Goal: Information Seeking & Learning: Check status

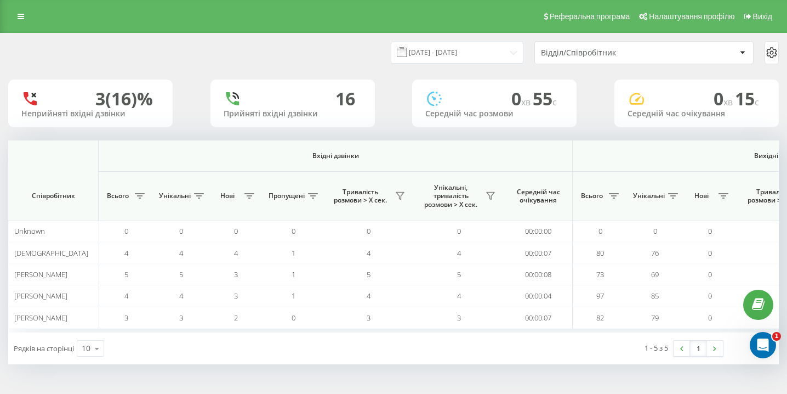
scroll to position [0, 759]
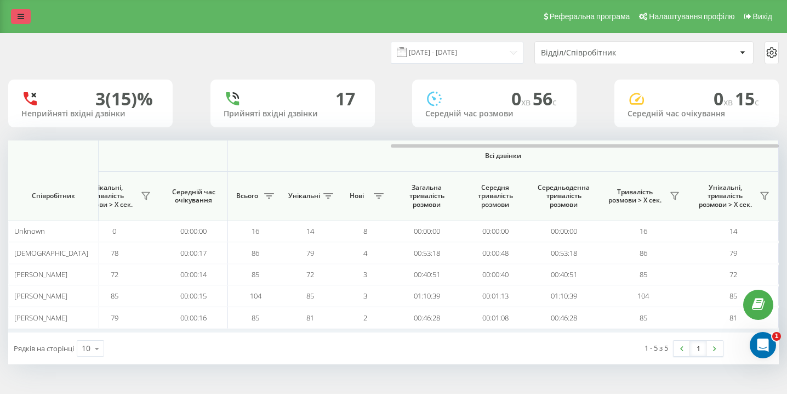
click at [22, 20] on icon at bounding box center [21, 17] width 7 height 8
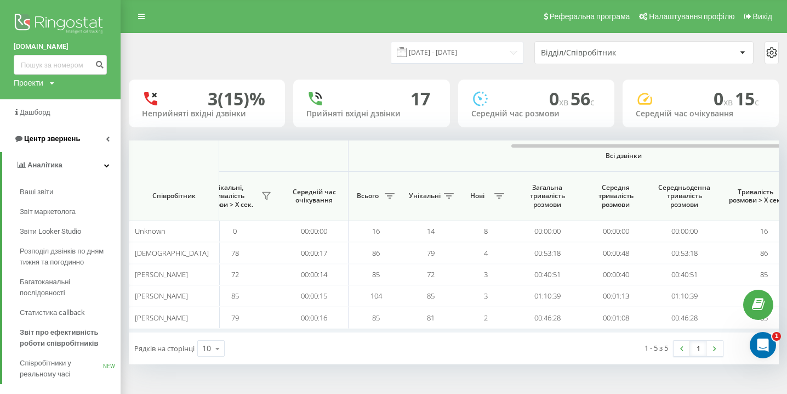
click at [75, 138] on span "Центр звернень" at bounding box center [52, 138] width 56 height 8
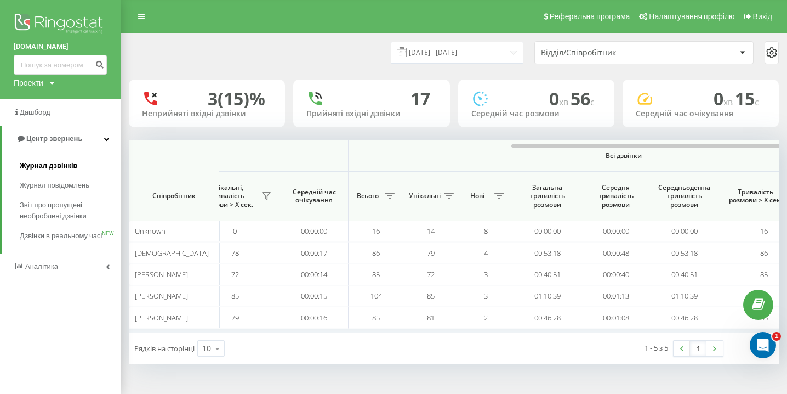
click at [63, 166] on span "Журнал дзвінків" at bounding box center [49, 165] width 58 height 11
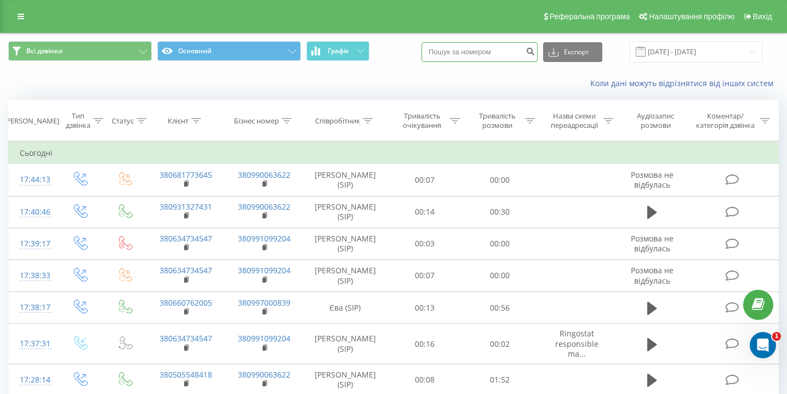
click at [491, 50] on input at bounding box center [479, 52] width 116 height 20
paste input "0968267074"
type input "0968267074"
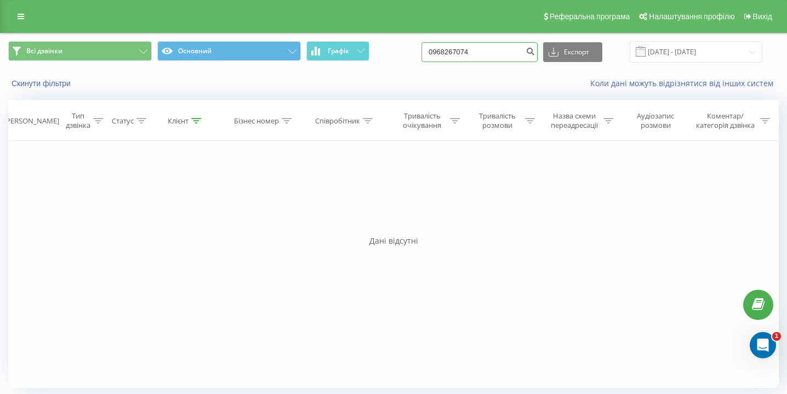
click at [477, 49] on input "0968267074" at bounding box center [479, 52] width 116 height 20
click at [477, 50] on input "0968267074" at bounding box center [479, 52] width 116 height 20
paste input "0975782221"
type input "0975782221"
click at [509, 53] on input "0975782221" at bounding box center [479, 52] width 116 height 20
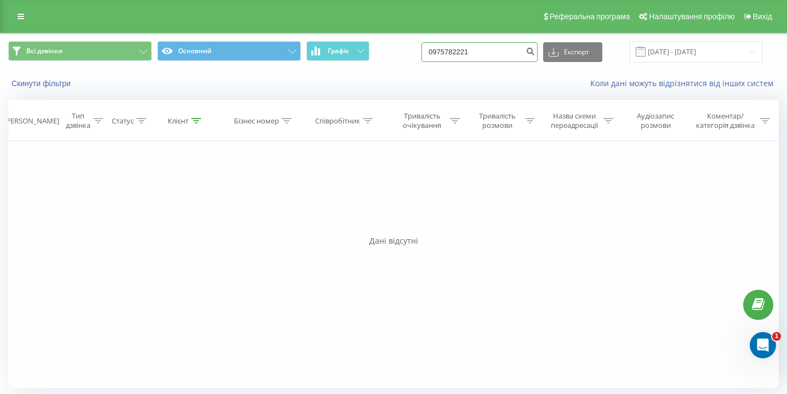
click at [509, 53] on input "0975782221" at bounding box center [479, 52] width 116 height 20
paste input "0508220703"
type input "0508220703"
click at [487, 56] on input "0508220703" at bounding box center [479, 52] width 116 height 20
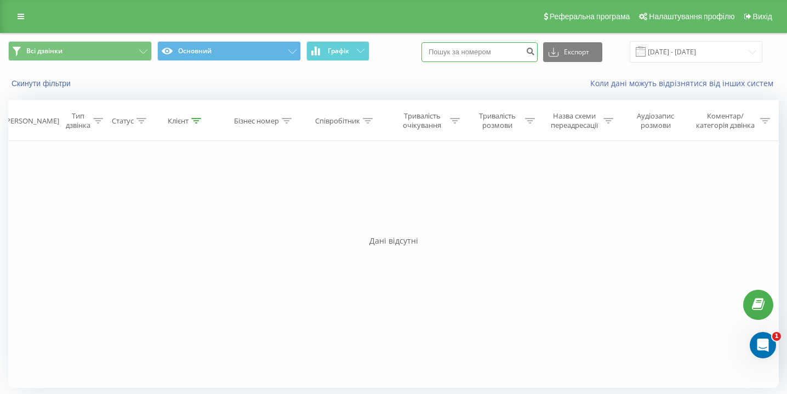
paste input "0938264147"
type input "0938264147"
click at [486, 58] on input "0938264147" at bounding box center [479, 52] width 116 height 20
paste input "0932096604"
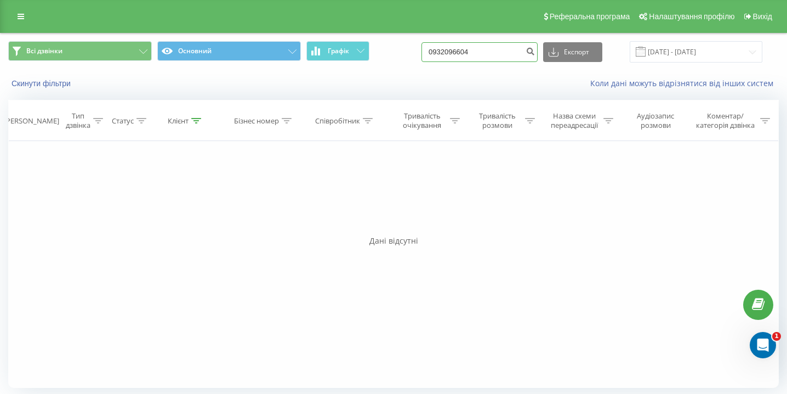
type input "0932096604"
click at [15, 10] on link at bounding box center [21, 16] width 20 height 15
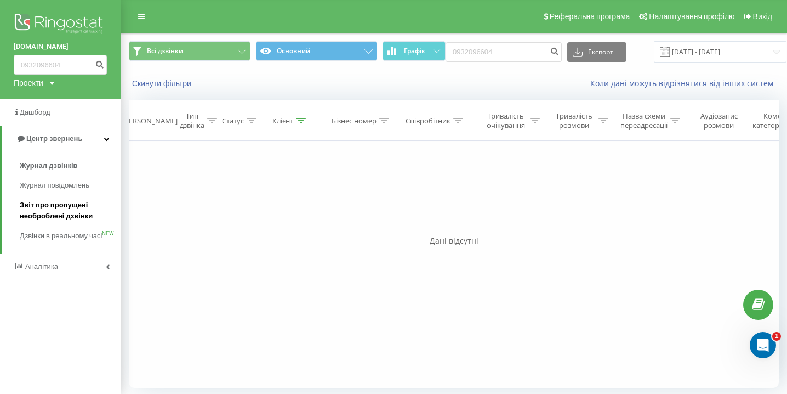
click at [59, 213] on span "Звіт про пропущені необроблені дзвінки" at bounding box center [67, 211] width 95 height 22
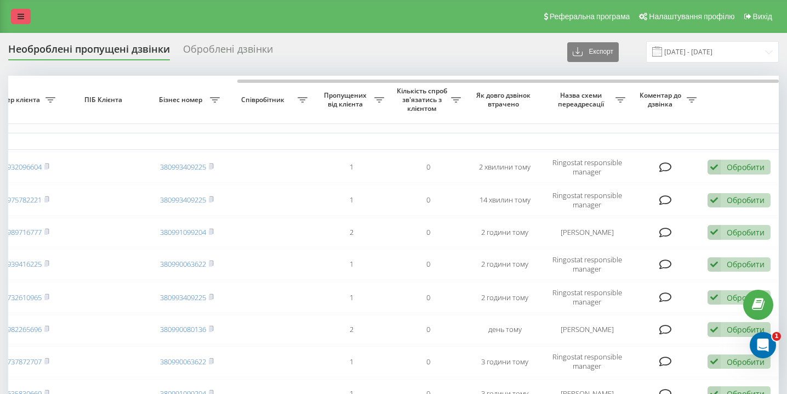
click at [26, 12] on link at bounding box center [21, 16] width 20 height 15
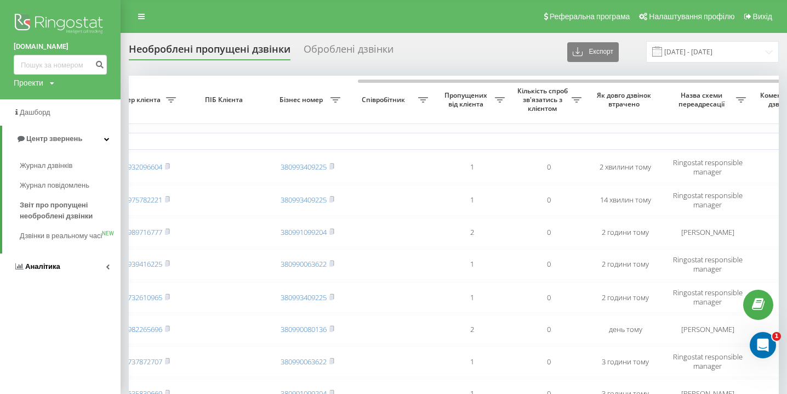
click at [64, 280] on link "Аналiтика" at bounding box center [60, 266] width 121 height 26
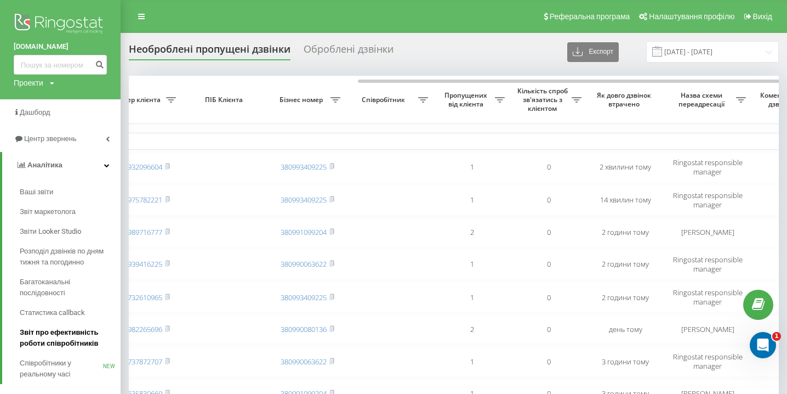
click at [61, 335] on span "Звіт про ефективність роботи співробітників" at bounding box center [67, 338] width 95 height 22
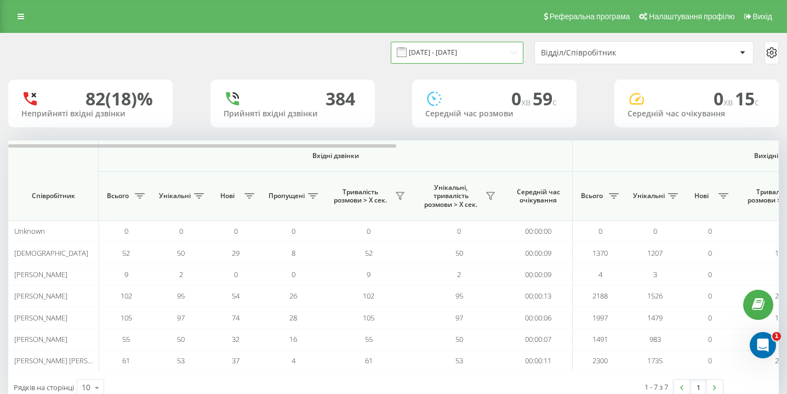
click at [453, 54] on input "[DATE] - [DATE]" at bounding box center [457, 52] width 133 height 21
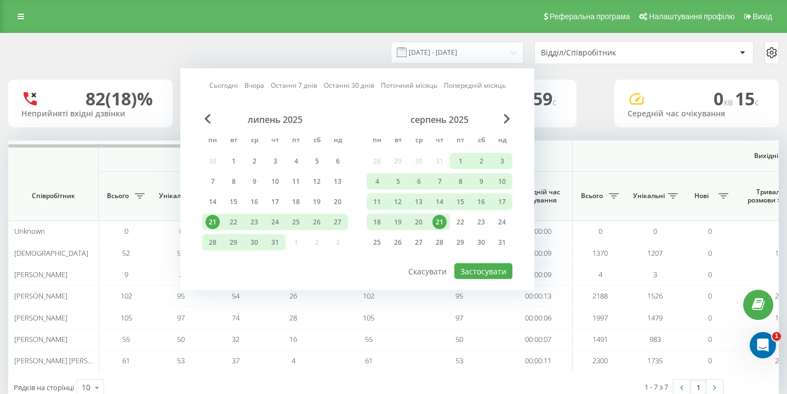
click at [442, 226] on div "21" at bounding box center [439, 222] width 14 height 14
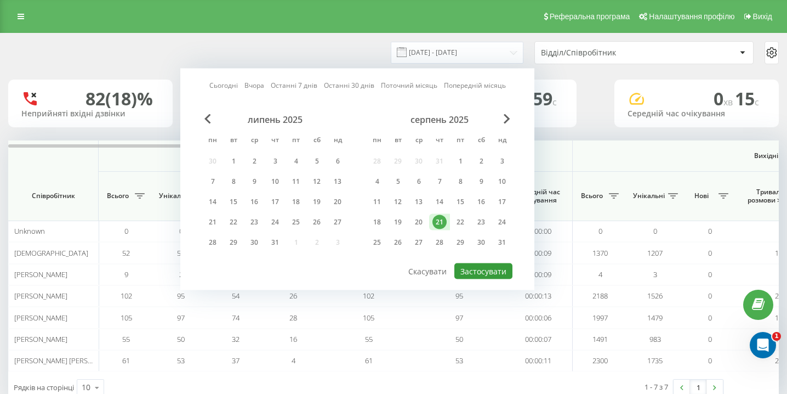
click at [468, 274] on button "Застосувати" at bounding box center [483, 271] width 58 height 16
type input "[DATE] - [DATE]"
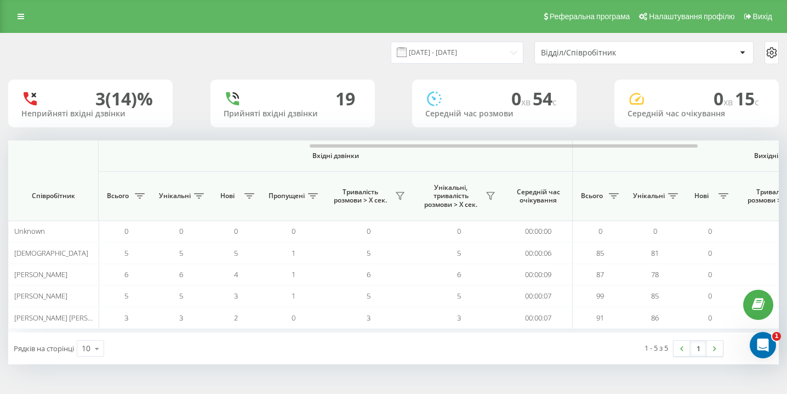
scroll to position [0, 759]
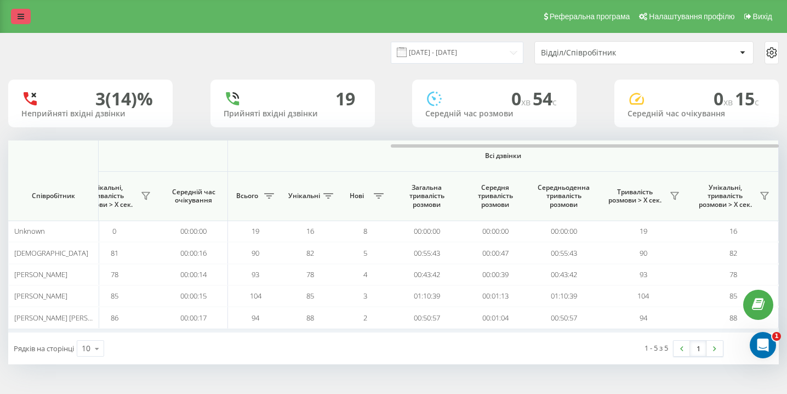
click at [18, 17] on icon at bounding box center [21, 17] width 7 height 8
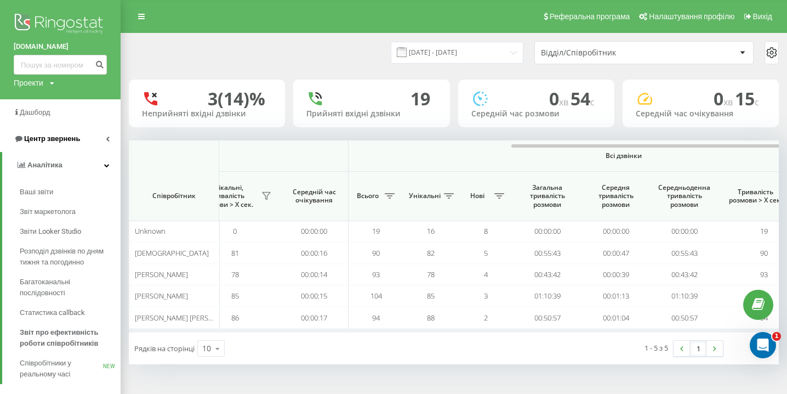
click at [82, 148] on link "Центр звернень" at bounding box center [60, 139] width 121 height 26
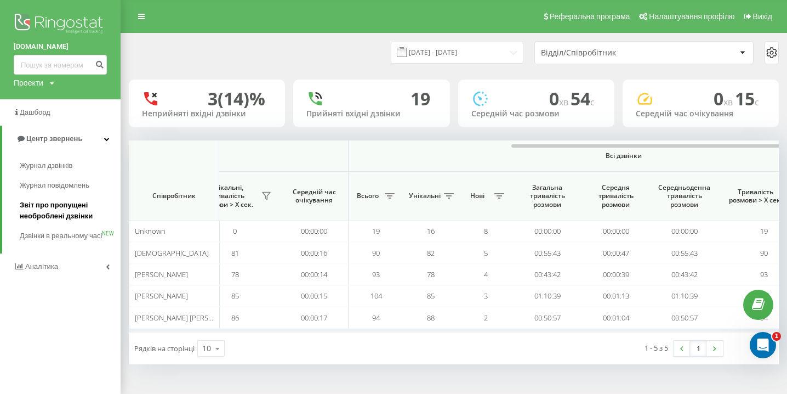
click at [73, 204] on span "Звіт про пропущені необроблені дзвінки" at bounding box center [67, 211] width 95 height 22
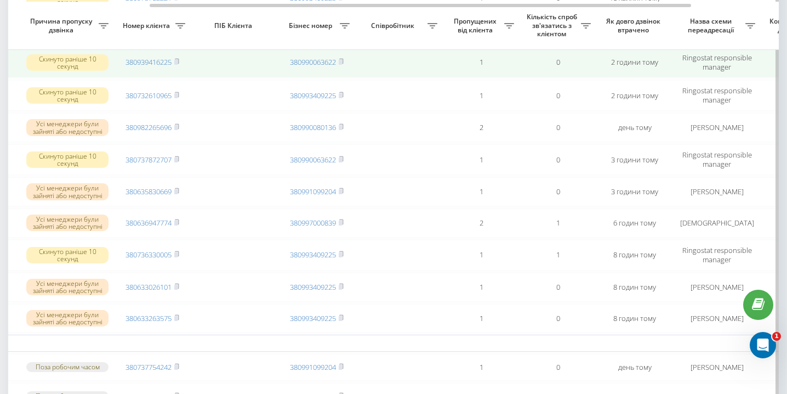
scroll to position [0, 198]
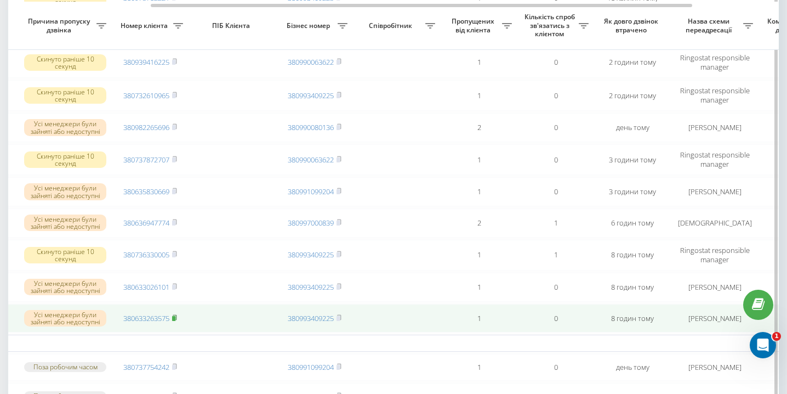
click at [176, 319] on icon at bounding box center [175, 316] width 4 height 5
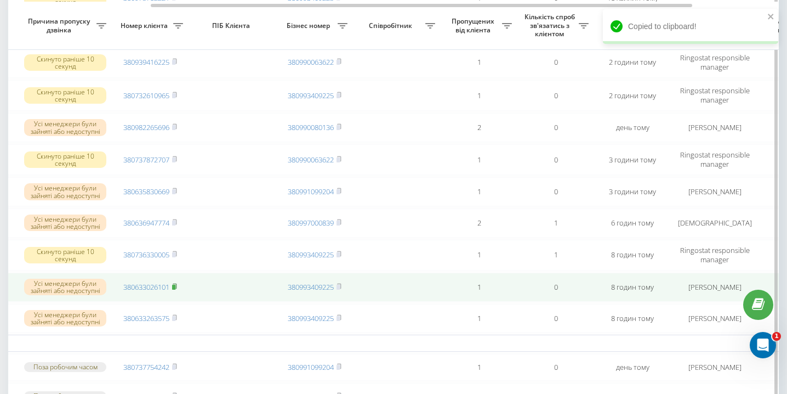
click at [177, 289] on icon at bounding box center [174, 286] width 5 height 7
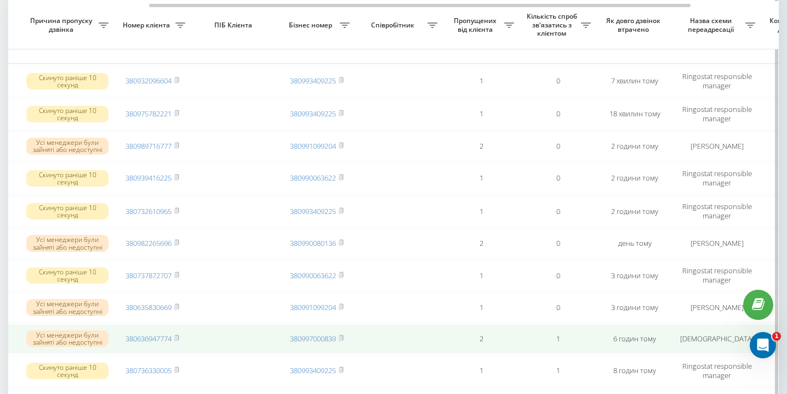
scroll to position [0, 196]
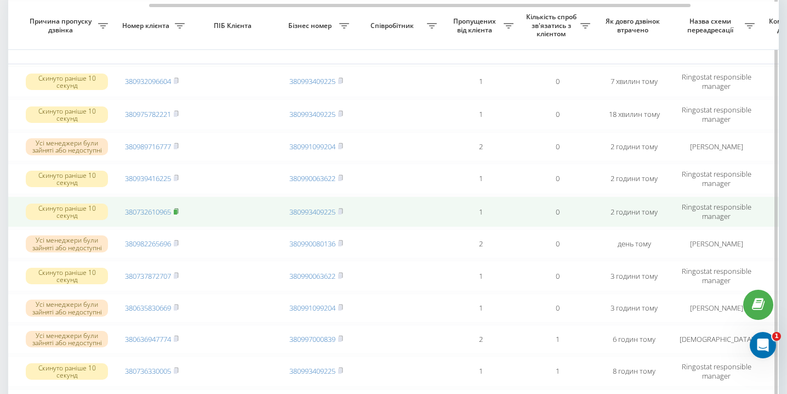
click at [179, 214] on icon at bounding box center [176, 211] width 5 height 7
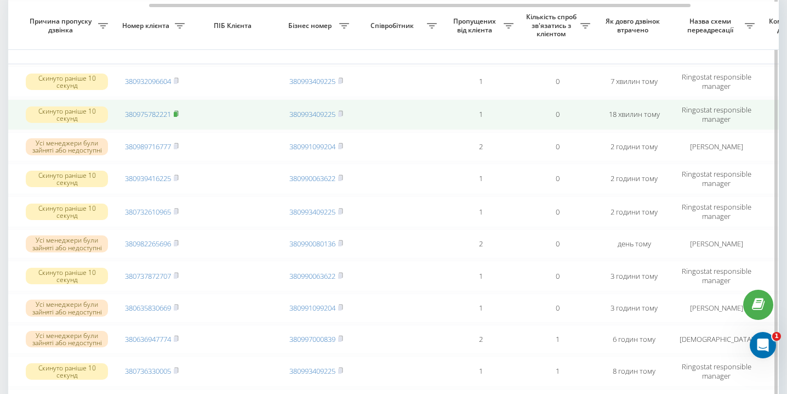
click at [178, 115] on icon at bounding box center [176, 113] width 4 height 5
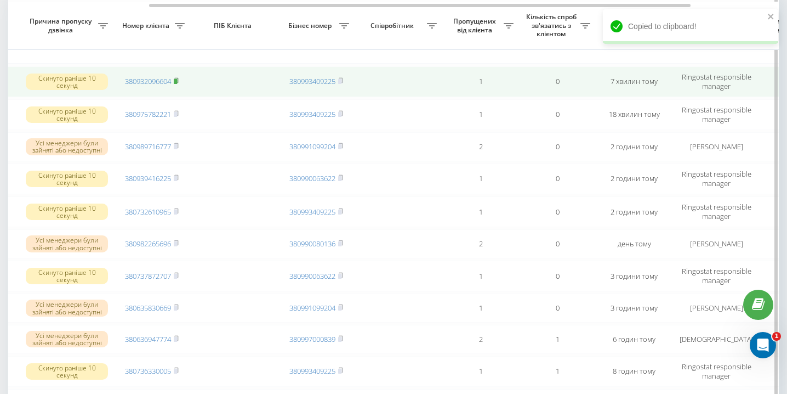
click at [176, 81] on rect at bounding box center [175, 81] width 3 height 5
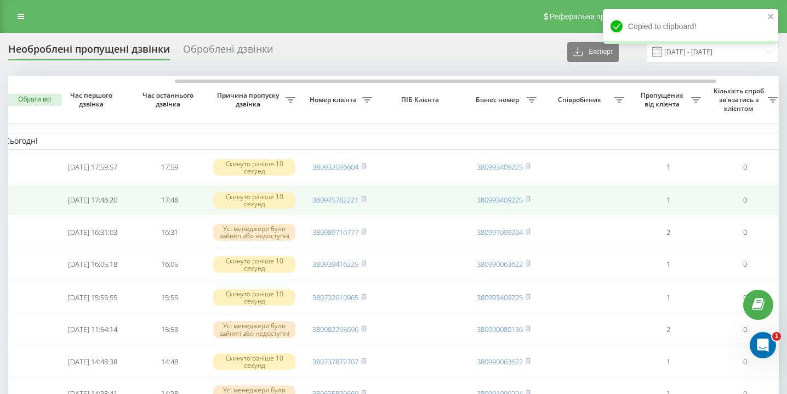
scroll to position [0, 0]
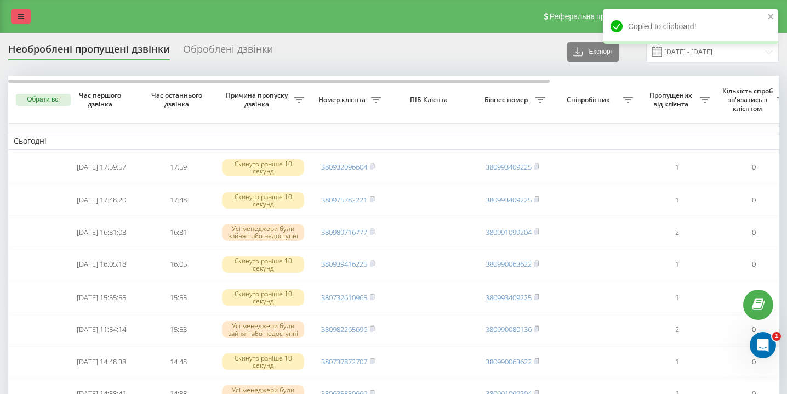
click at [26, 12] on link at bounding box center [21, 16] width 20 height 15
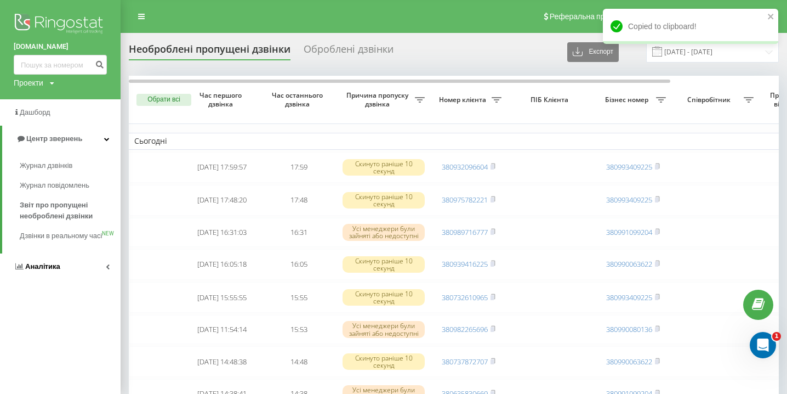
click at [57, 280] on link "Аналiтика" at bounding box center [60, 266] width 121 height 26
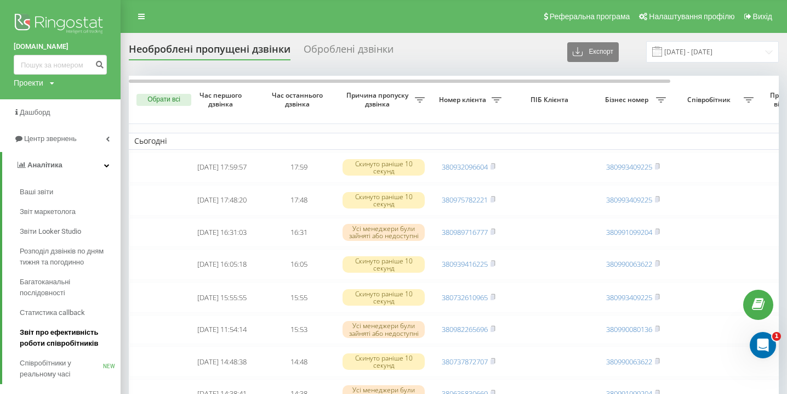
click at [64, 350] on link "Звіт про ефективність роботи співробітників" at bounding box center [70, 337] width 101 height 31
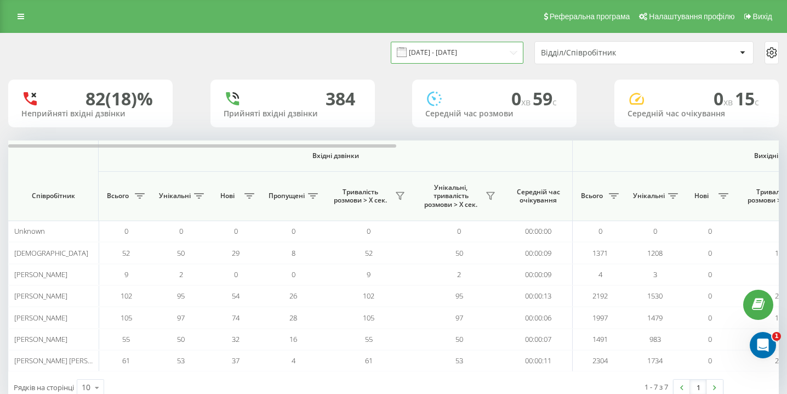
click at [429, 55] on input "[DATE] - [DATE]" at bounding box center [457, 52] width 133 height 21
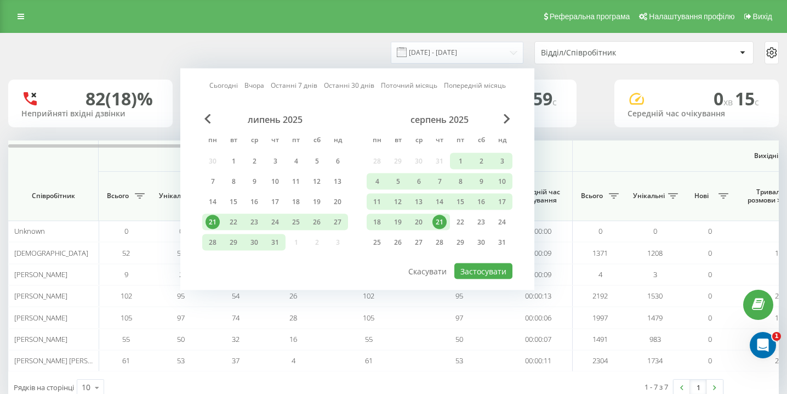
click at [444, 223] on div "21" at bounding box center [439, 222] width 14 height 14
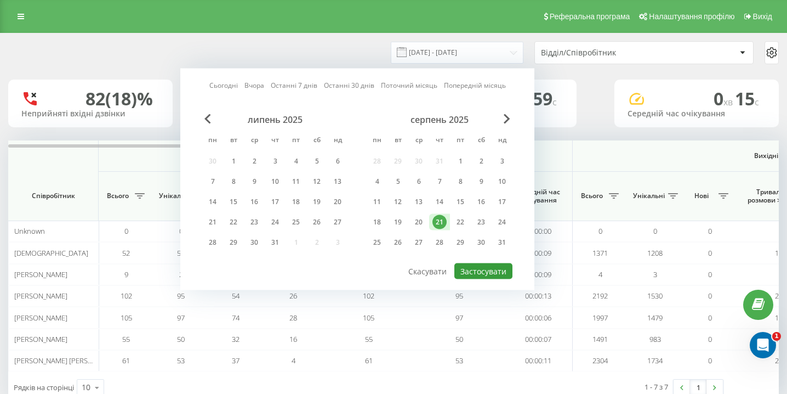
click at [494, 272] on button "Застосувати" at bounding box center [483, 271] width 58 height 16
type input "21.08.2025 - 21.08.2025"
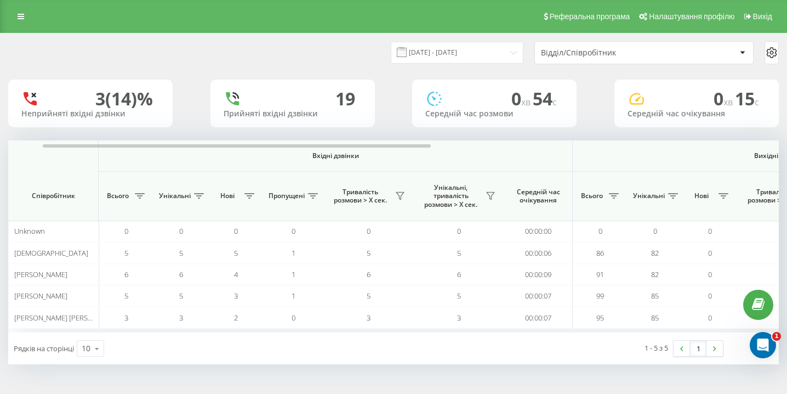
scroll to position [0, 759]
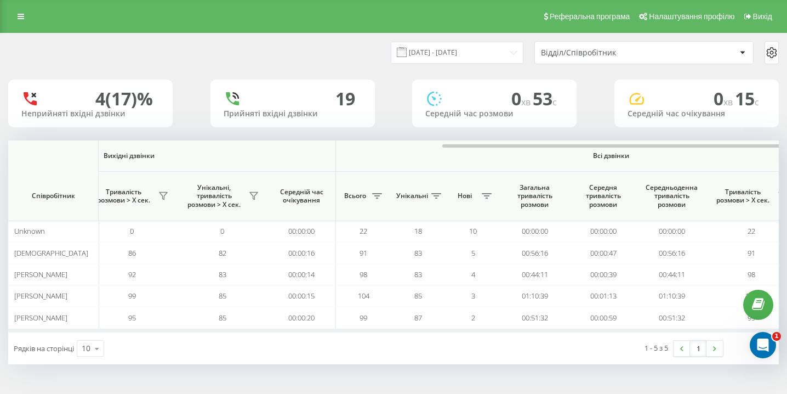
scroll to position [0, 759]
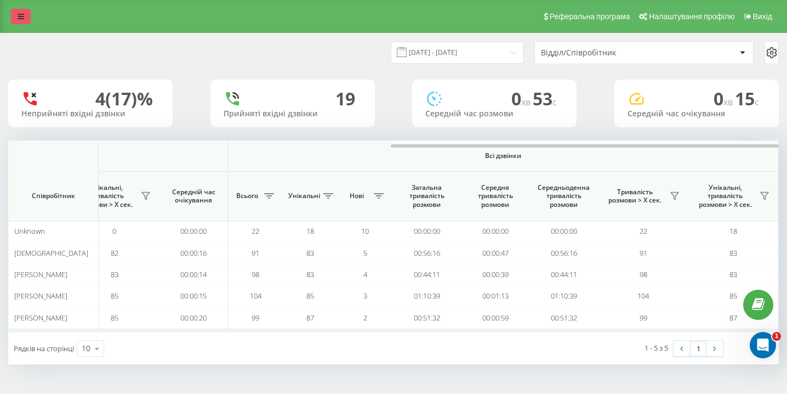
click at [24, 23] on link at bounding box center [21, 16] width 20 height 15
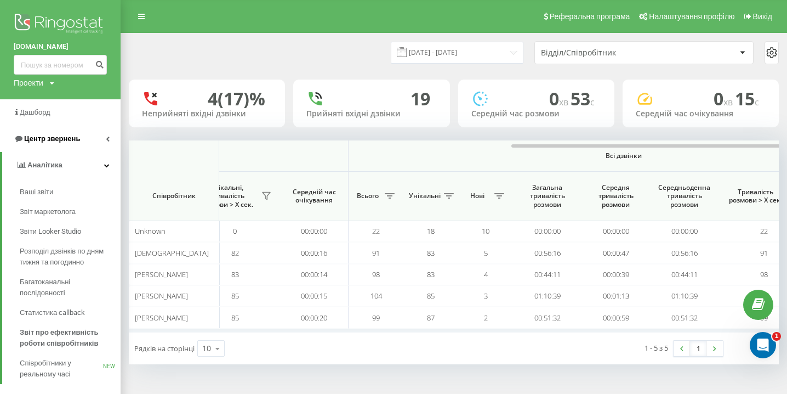
click at [58, 144] on span "Центр звернень" at bounding box center [47, 138] width 66 height 11
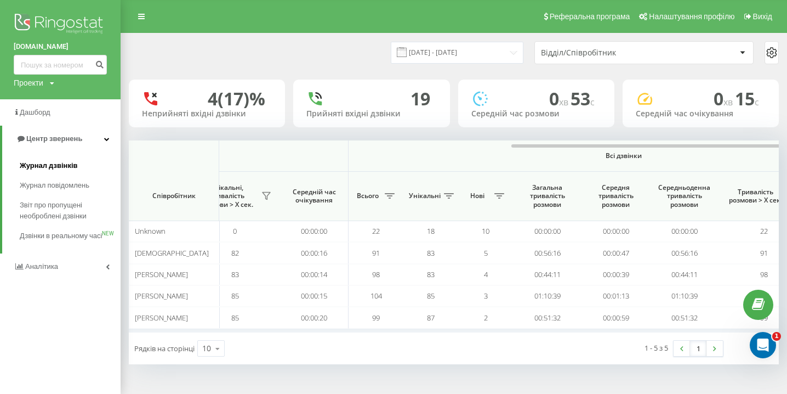
click at [54, 162] on span "Журнал дзвінків" at bounding box center [49, 165] width 58 height 11
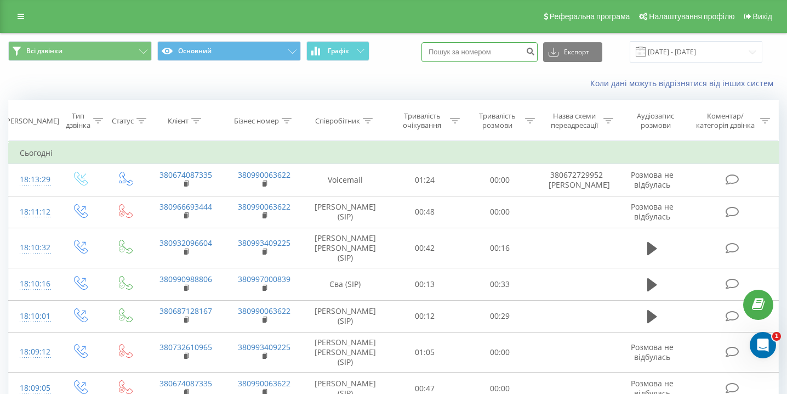
click at [492, 56] on input at bounding box center [479, 52] width 116 height 20
paste input "0663497137"
type input "0663497137"
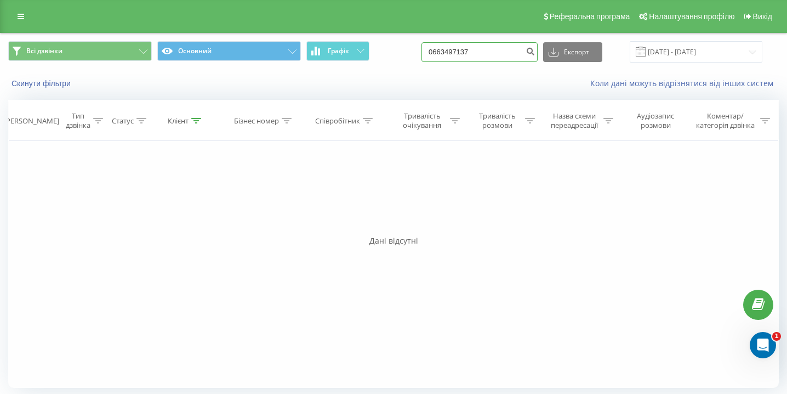
click at [512, 51] on input "0663497137" at bounding box center [479, 52] width 116 height 20
paste input "0966581827"
type input "0966581827"
click at [477, 60] on input "0966581827" at bounding box center [479, 52] width 116 height 20
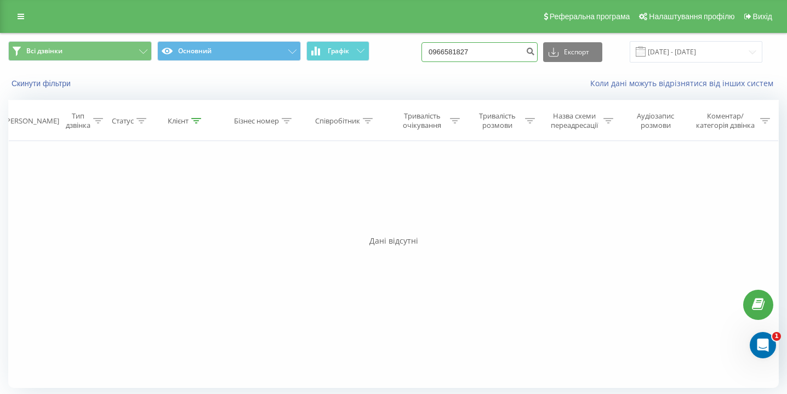
click at [477, 60] on input "0966581827" at bounding box center [479, 52] width 116 height 20
paste input "0635275110"
type input "0635275110"
click at [503, 44] on input "0635275110" at bounding box center [479, 52] width 116 height 20
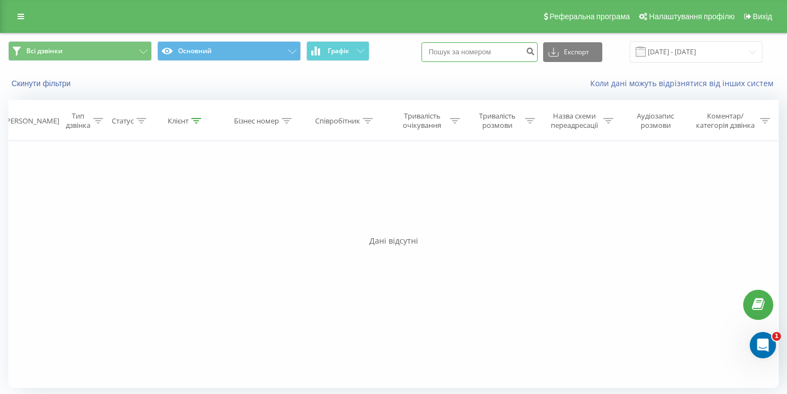
paste input "0678362546"
type input "0678362546"
click at [19, 27] on div "Реферальна програма Налаштування профілю Вихід" at bounding box center [393, 16] width 787 height 33
click at [20, 22] on link at bounding box center [21, 16] width 20 height 15
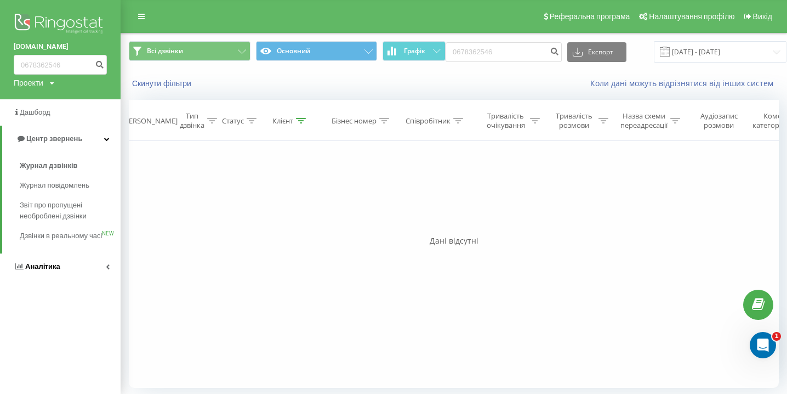
click at [53, 280] on link "Аналiтика" at bounding box center [60, 266] width 121 height 26
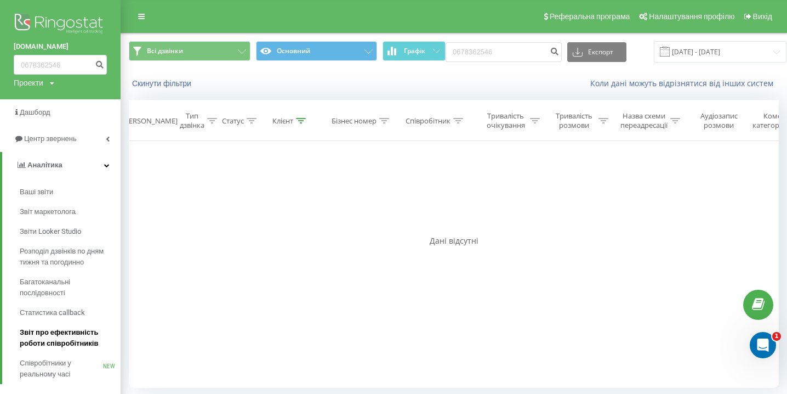
click at [62, 344] on span "Звіт про ефективність роботи співробітників" at bounding box center [67, 338] width 95 height 22
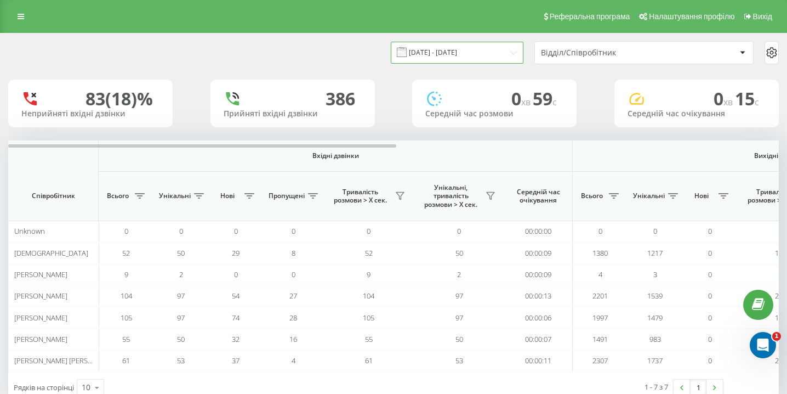
click at [480, 51] on input "[DATE] - [DATE]" at bounding box center [457, 52] width 133 height 21
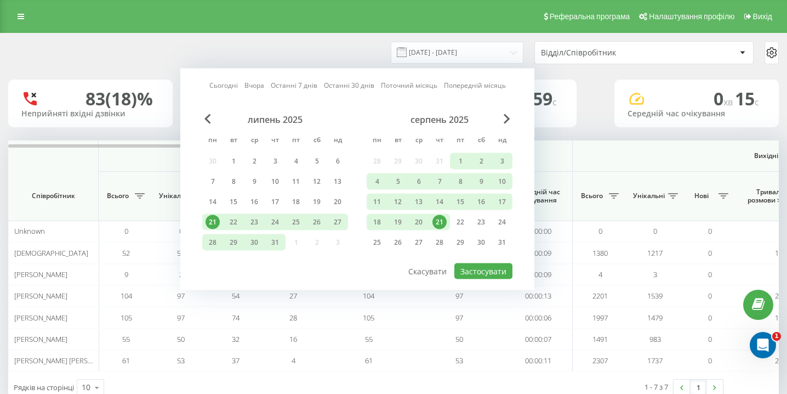
click at [435, 224] on div "21" at bounding box center [439, 222] width 14 height 14
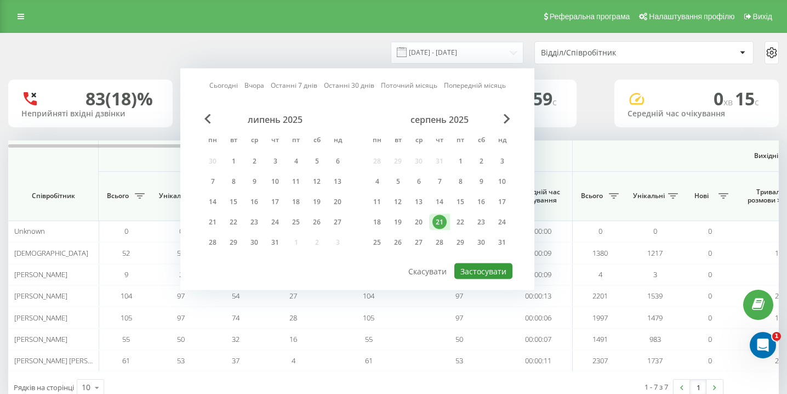
click at [483, 272] on button "Застосувати" at bounding box center [483, 271] width 58 height 16
type input "21.08.2025 - 21.08.2025"
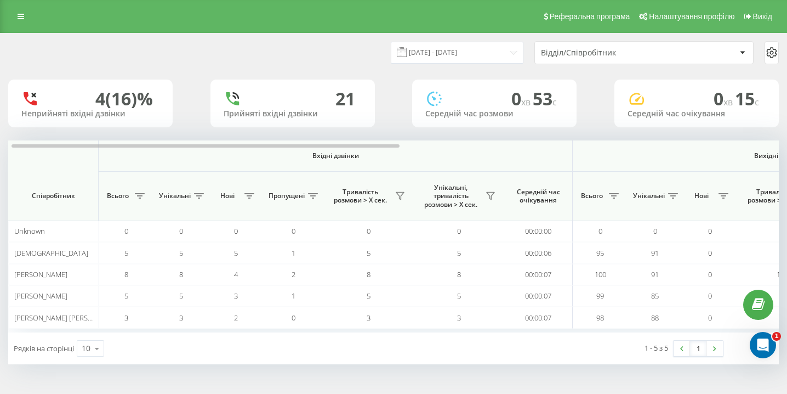
scroll to position [0, 759]
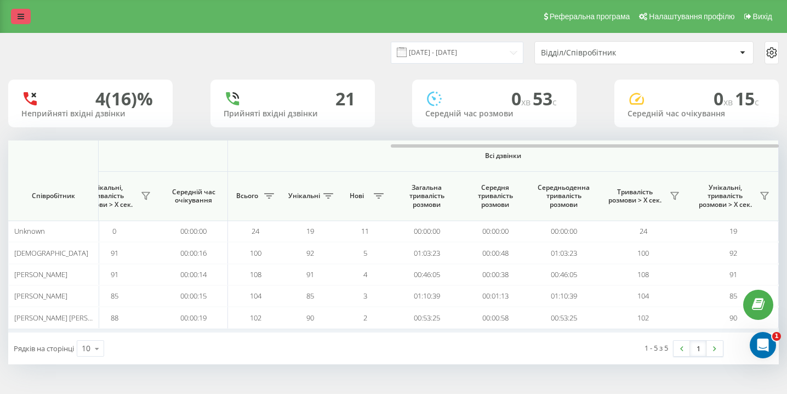
click at [20, 14] on icon at bounding box center [21, 17] width 7 height 8
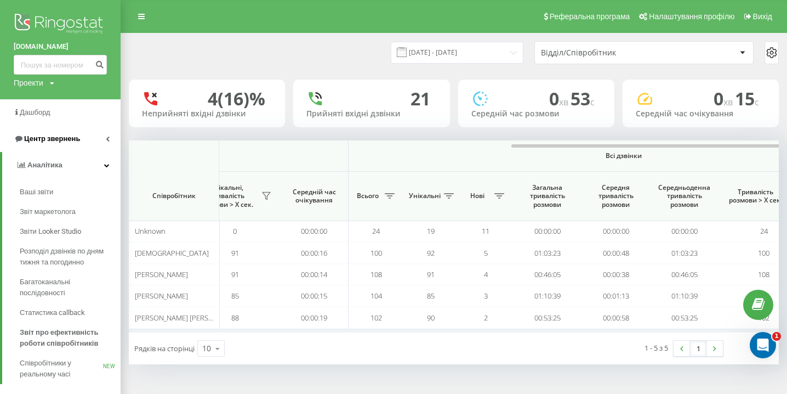
click at [60, 133] on link "Центр звернень" at bounding box center [60, 139] width 121 height 26
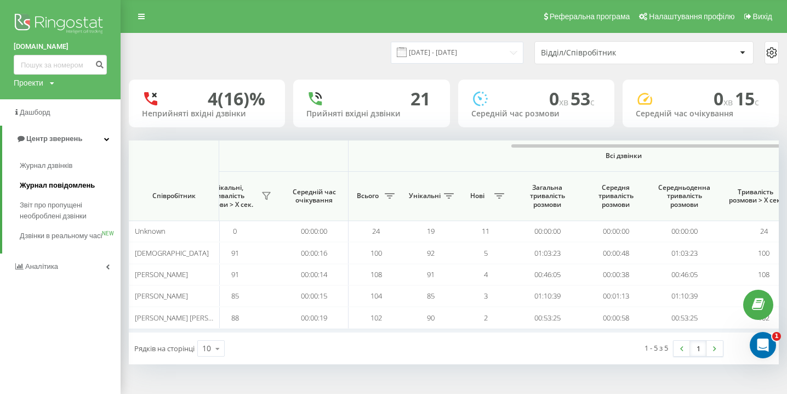
click at [50, 175] on link "Журнал повідомлень" at bounding box center [70, 185] width 101 height 20
click at [51, 171] on span "Журнал дзвінків" at bounding box center [49, 165] width 58 height 11
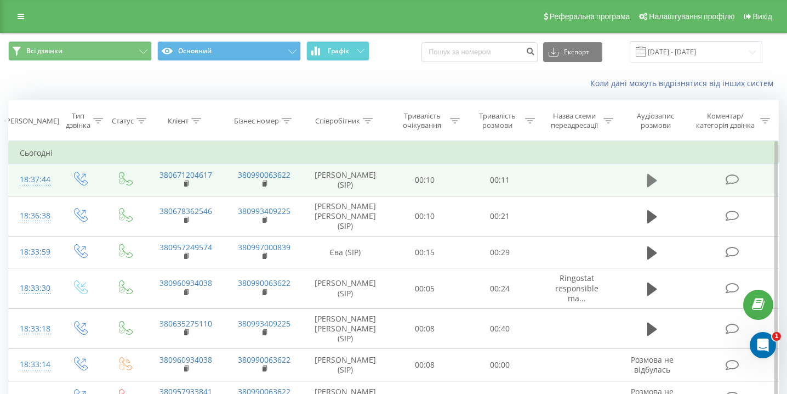
click at [650, 175] on icon at bounding box center [652, 180] width 10 height 13
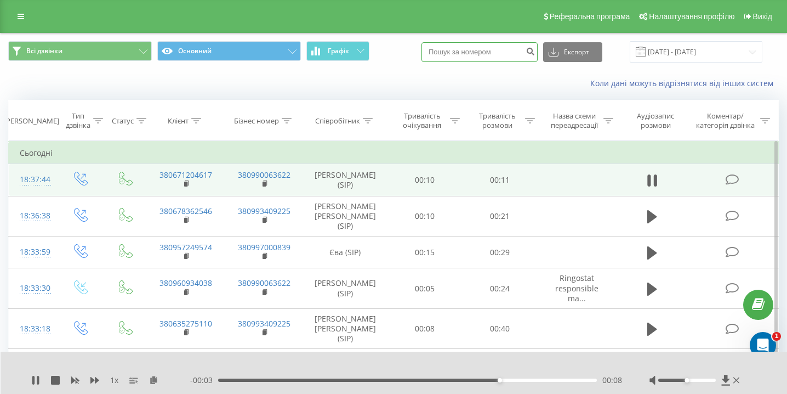
click at [492, 58] on input at bounding box center [479, 52] width 116 height 20
paste input "0935123262"
type input "0935123262"
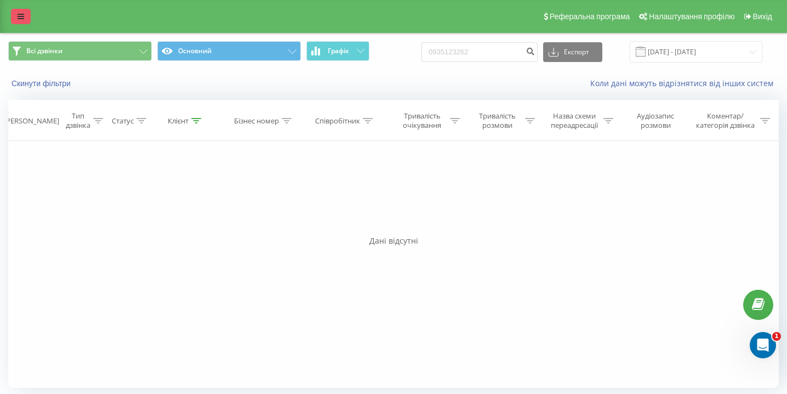
click at [23, 14] on icon at bounding box center [21, 17] width 7 height 8
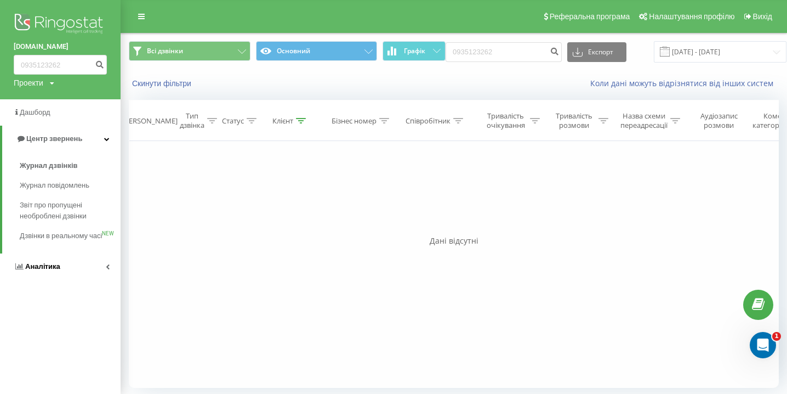
click at [70, 276] on link "Аналiтика" at bounding box center [60, 266] width 121 height 26
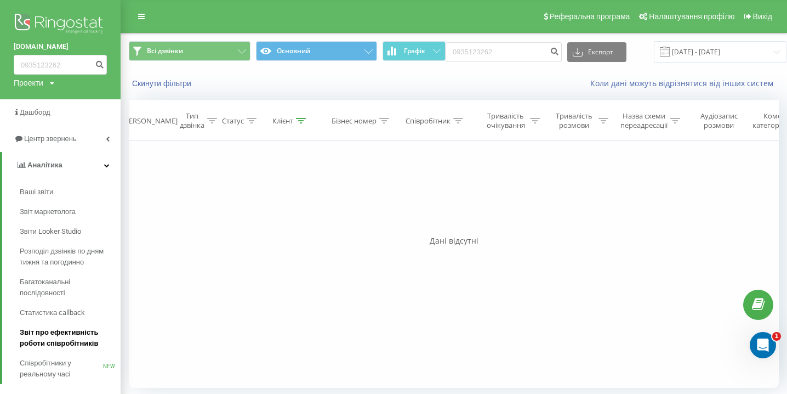
click at [77, 339] on span "Звіт про ефективність роботи співробітників" at bounding box center [67, 338] width 95 height 22
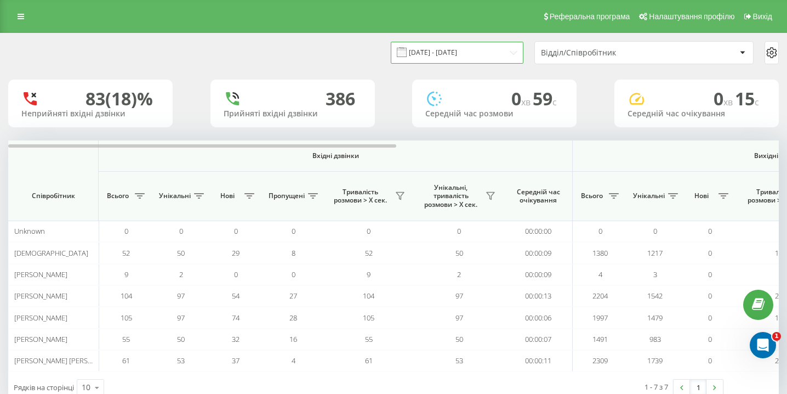
click at [501, 52] on input "[DATE] - [DATE]" at bounding box center [457, 52] width 133 height 21
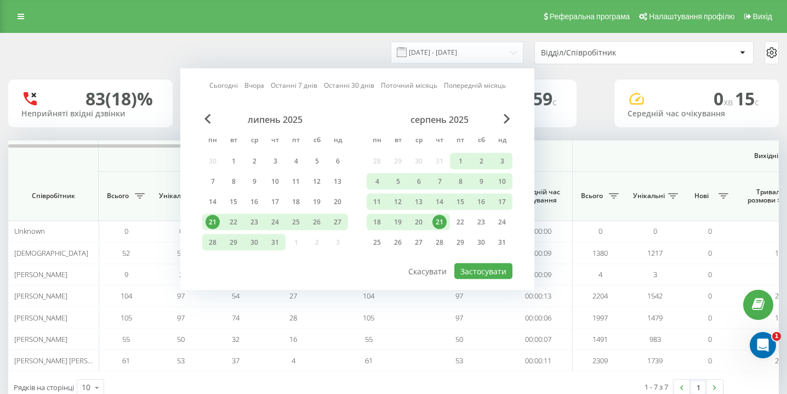
click at [443, 221] on div "21" at bounding box center [439, 222] width 14 height 14
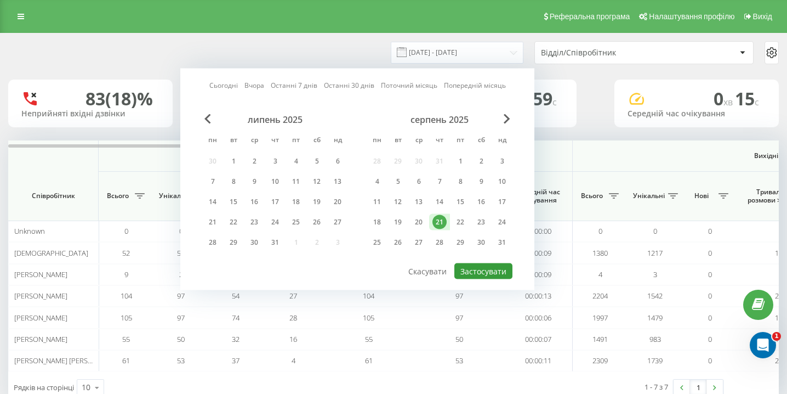
click at [469, 265] on button "Застосувати" at bounding box center [483, 271] width 58 height 16
type input "[DATE] - [DATE]"
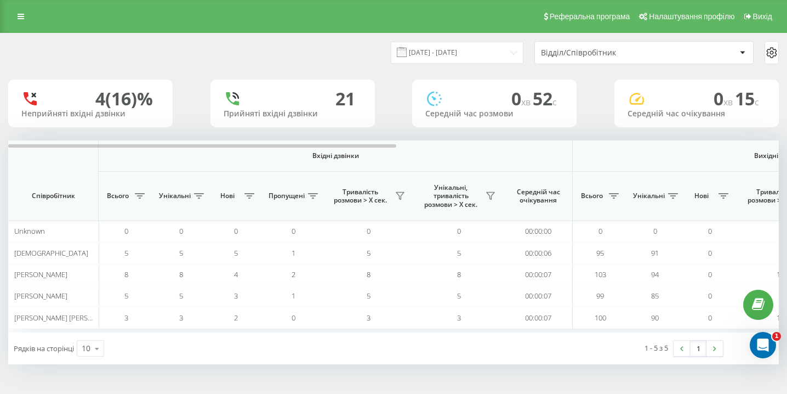
scroll to position [0, 759]
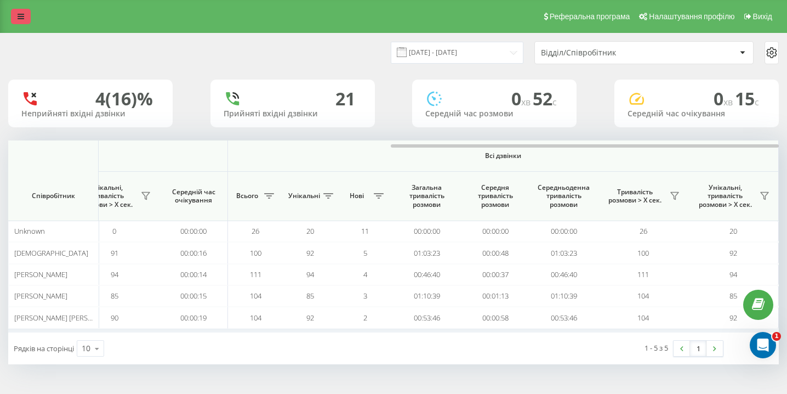
click at [29, 12] on link at bounding box center [21, 16] width 20 height 15
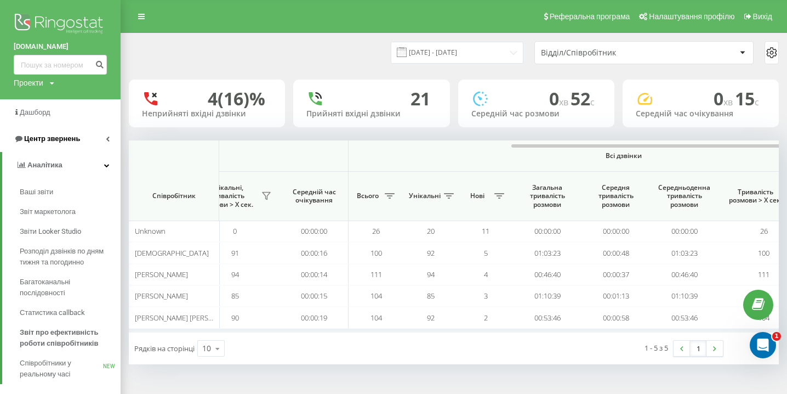
click at [53, 149] on link "Центр звернень" at bounding box center [60, 139] width 121 height 26
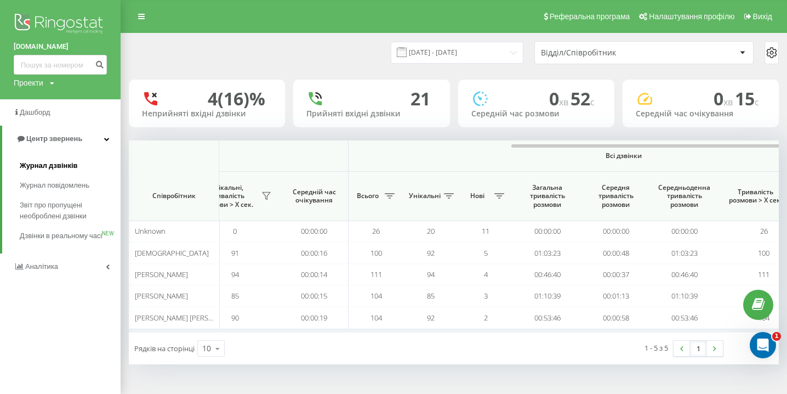
click at [47, 167] on span "Журнал дзвінків" at bounding box center [49, 165] width 58 height 11
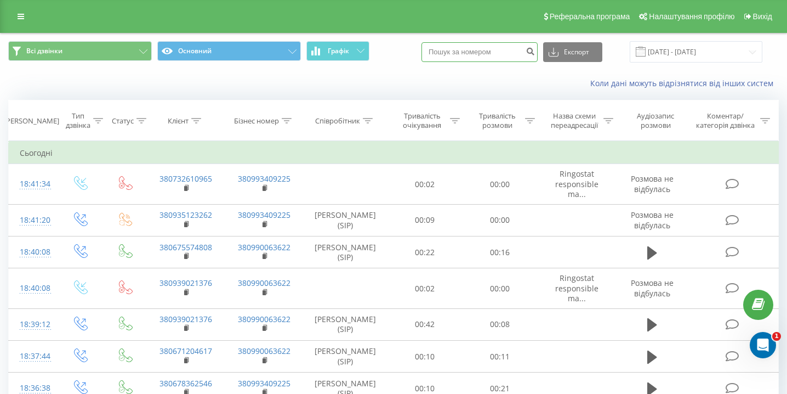
click at [497, 54] on input at bounding box center [479, 52] width 116 height 20
paste input "0677077057"
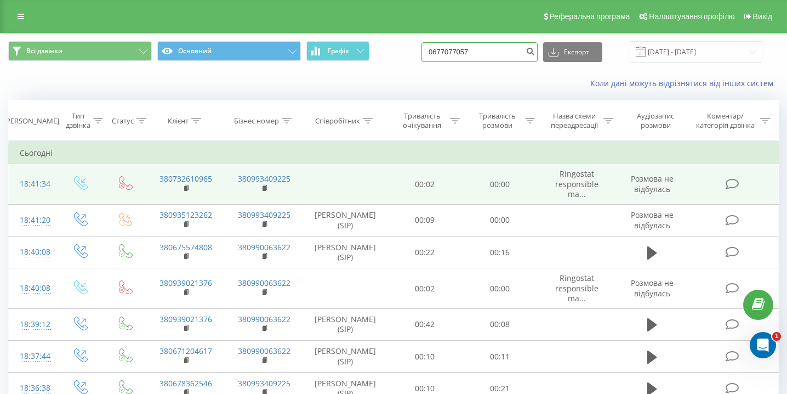
type input "0677077057"
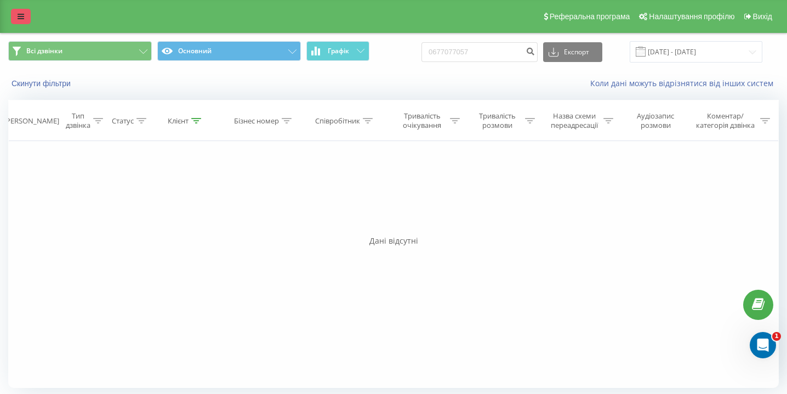
click at [17, 22] on link at bounding box center [21, 16] width 20 height 15
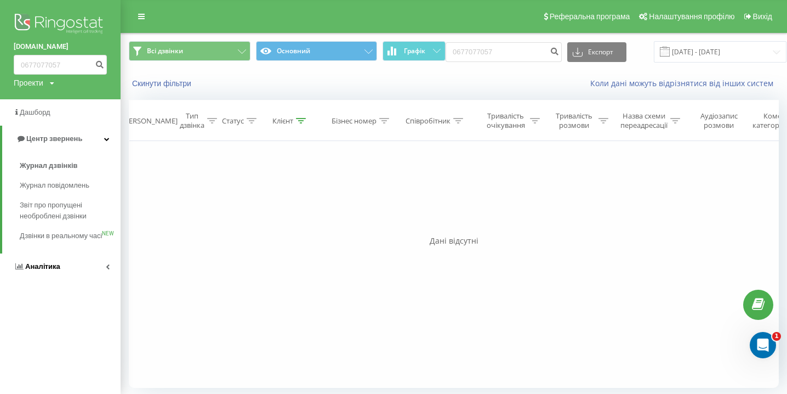
click at [36, 270] on span "Аналiтика" at bounding box center [42, 266] width 35 height 8
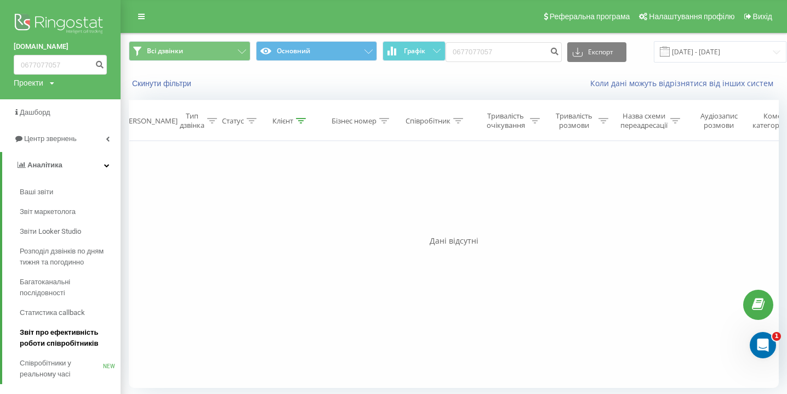
click at [60, 331] on span "Звіт про ефективність роботи співробітників" at bounding box center [67, 338] width 95 height 22
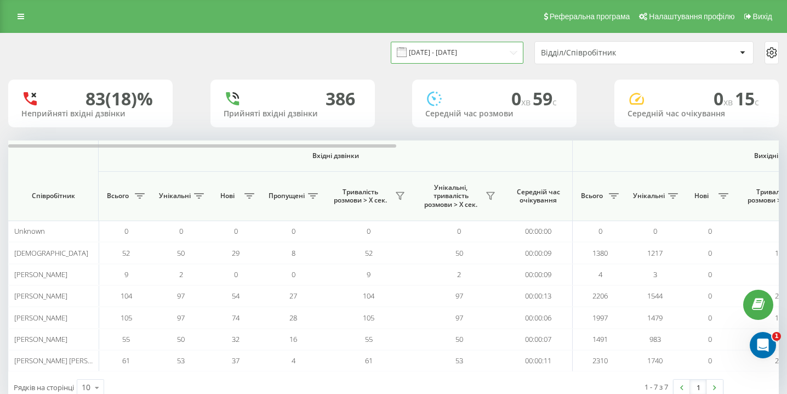
click at [428, 49] on input "[DATE] - [DATE]" at bounding box center [457, 52] width 133 height 21
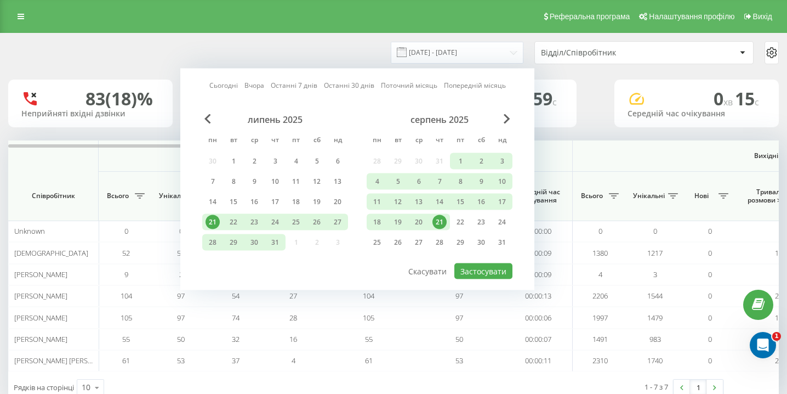
click at [439, 222] on div "21" at bounding box center [439, 222] width 14 height 14
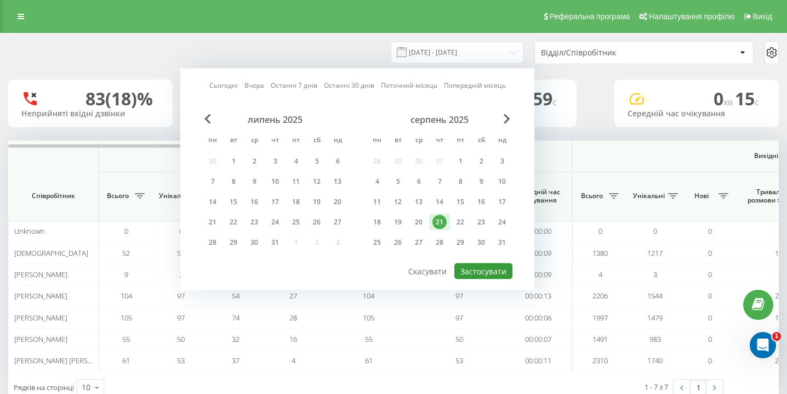
click at [481, 270] on button "Застосувати" at bounding box center [483, 271] width 58 height 16
type input "[DATE] - [DATE]"
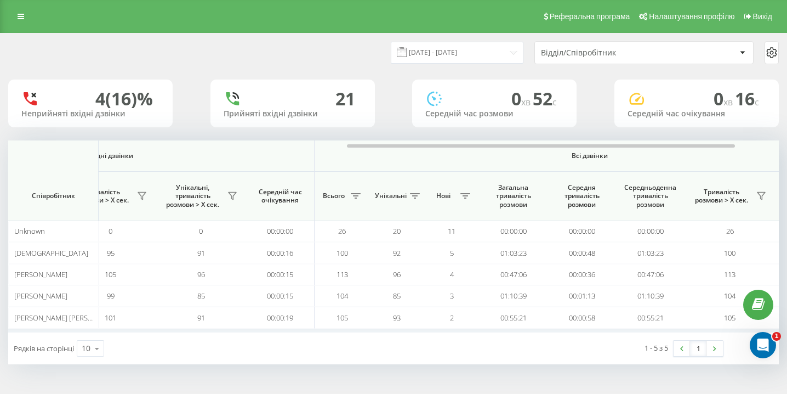
scroll to position [0, 759]
